Goal: Transaction & Acquisition: Purchase product/service

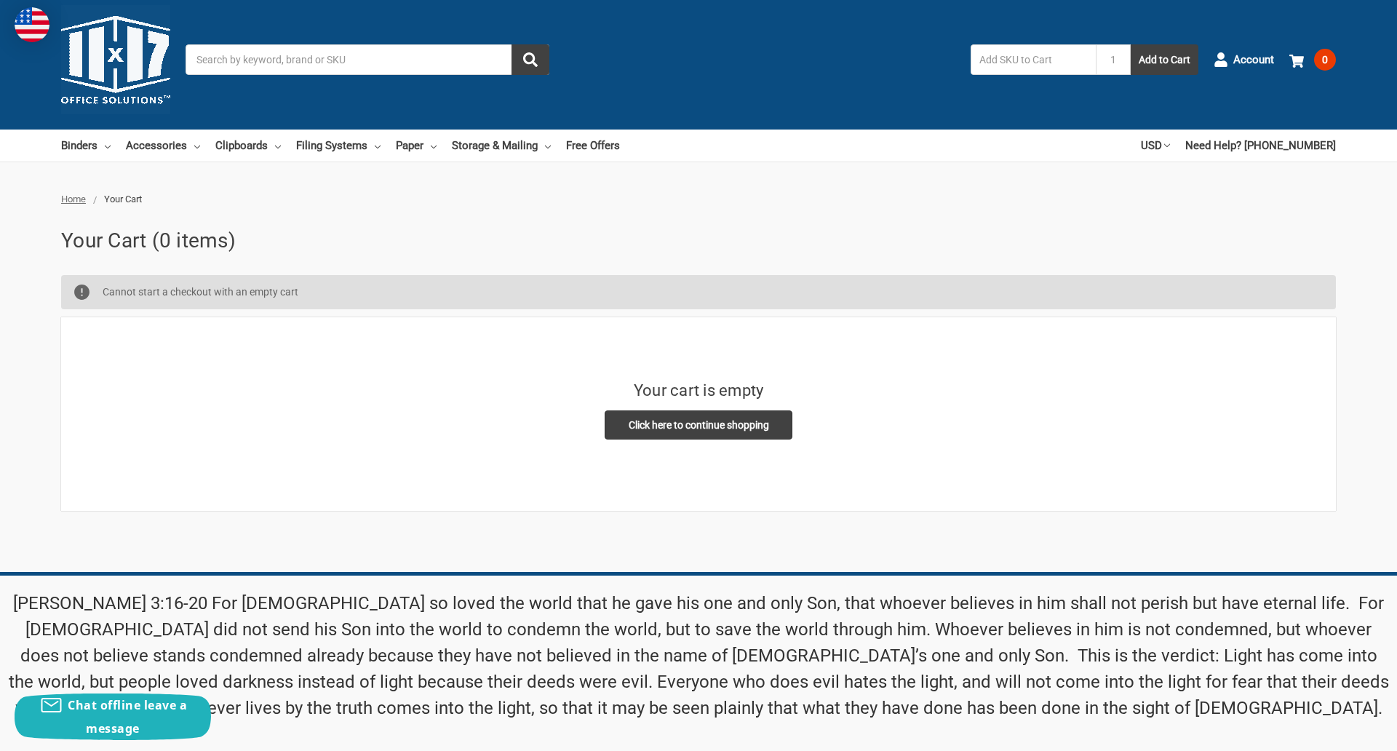
scroll to position [10, 0]
click at [1082, 648] on input "Email Address" at bounding box center [1082, 663] width 322 height 31
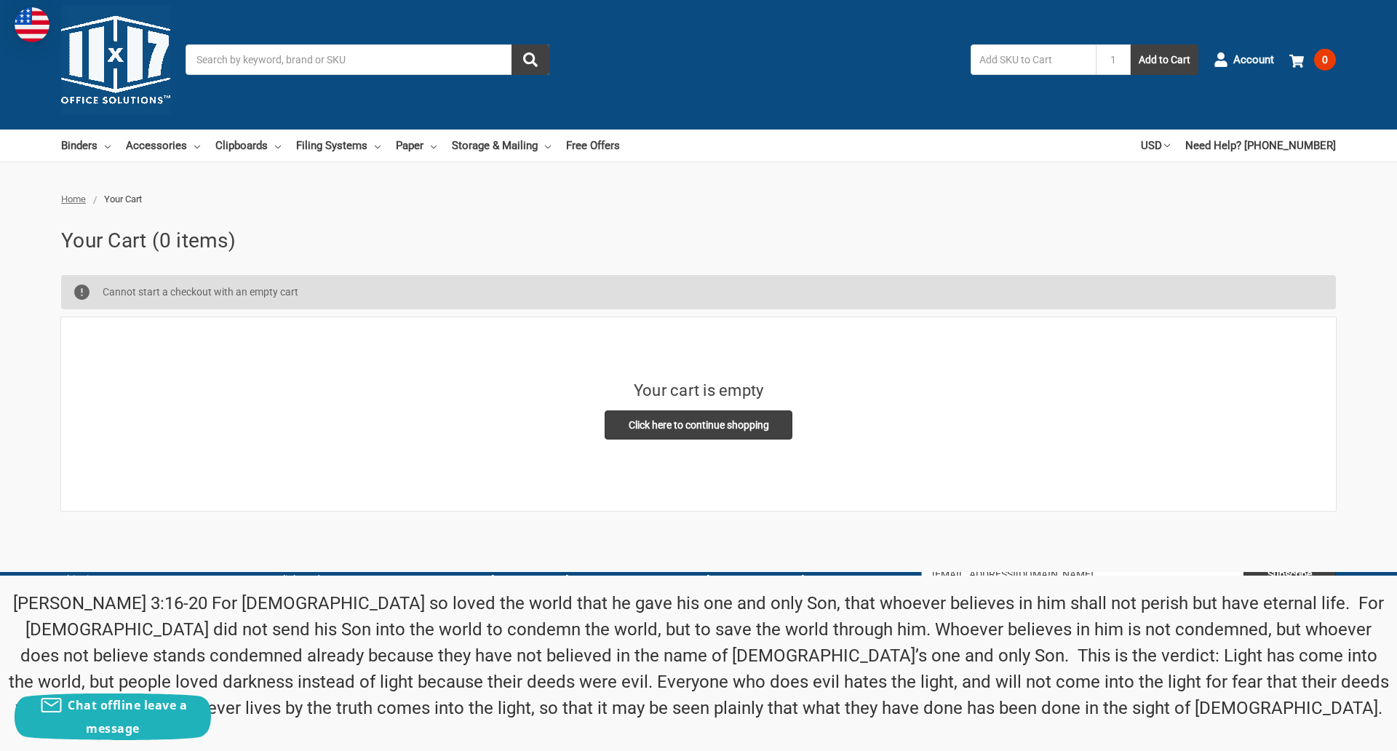
type input "[EMAIL_ADDRESS][DOMAIN_NAME]"
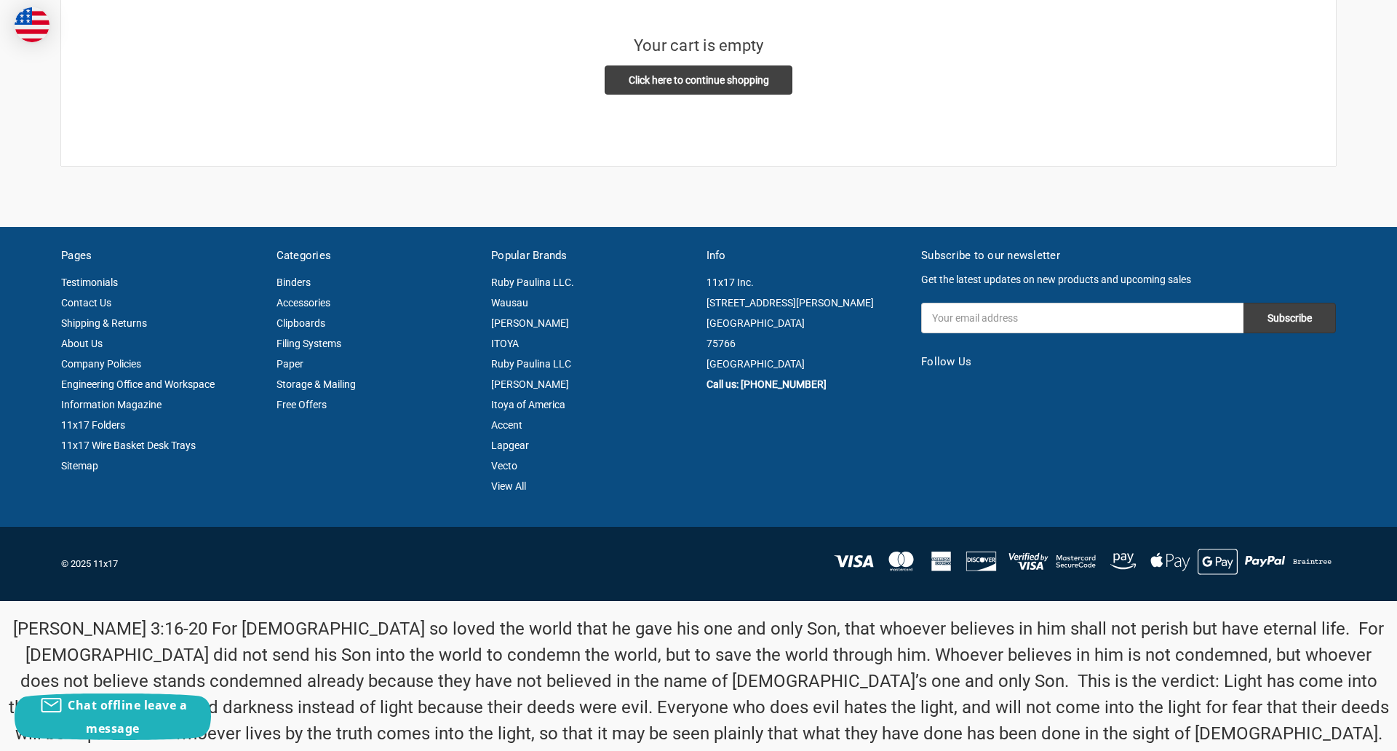
scroll to position [381, 0]
